Goal: Check status: Check status

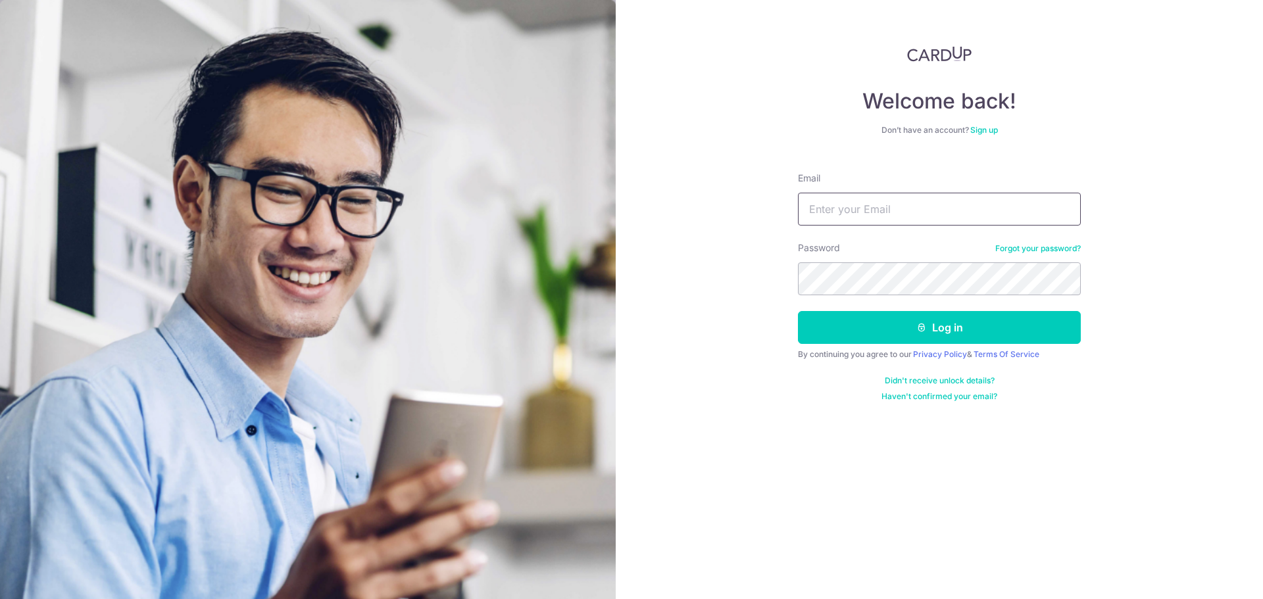
click at [847, 216] on input "Email" at bounding box center [939, 209] width 283 height 33
type input "[EMAIL_ADDRESS][DOMAIN_NAME]"
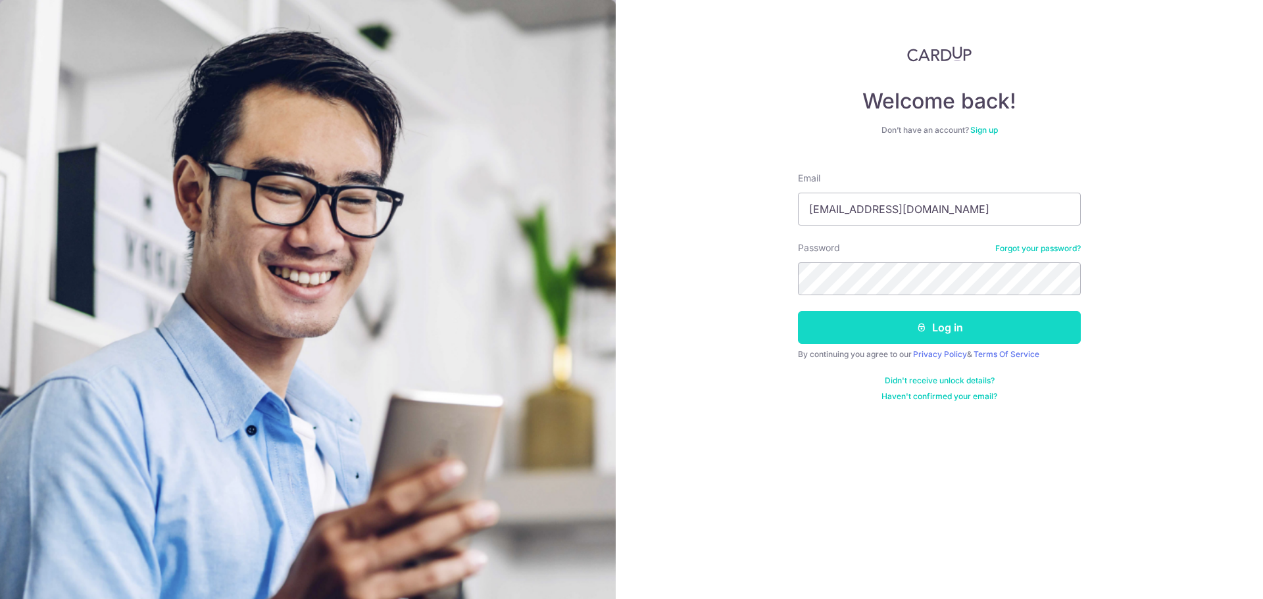
click at [995, 333] on button "Log in" at bounding box center [939, 327] width 283 height 33
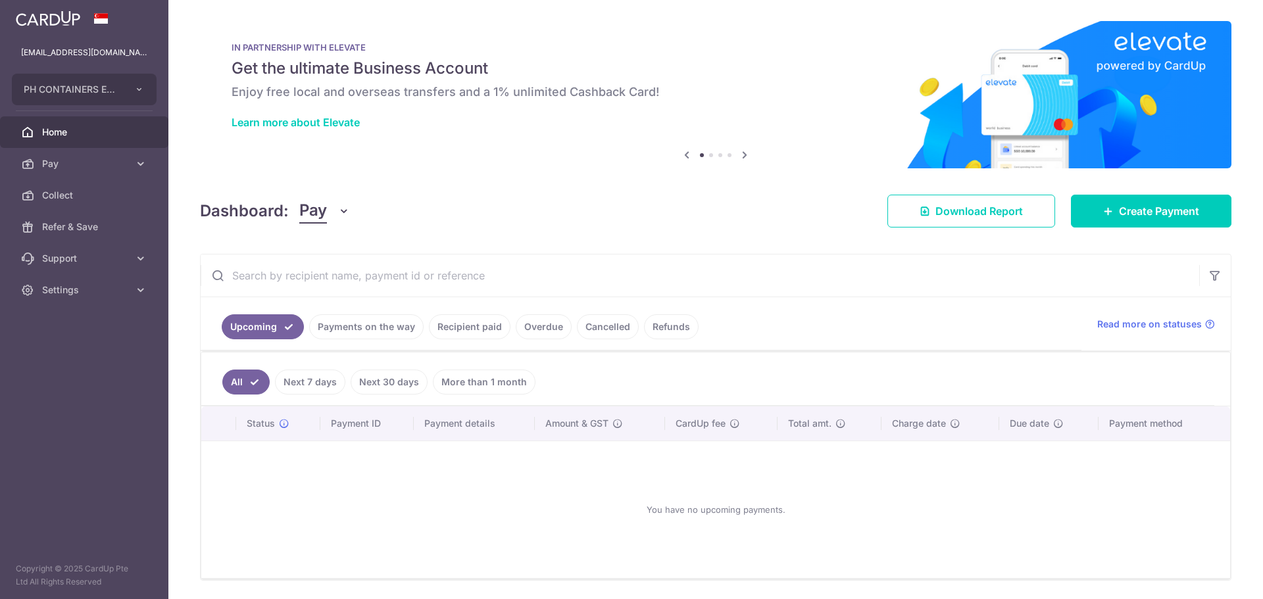
click at [352, 321] on link "Payments on the way" at bounding box center [366, 326] width 114 height 25
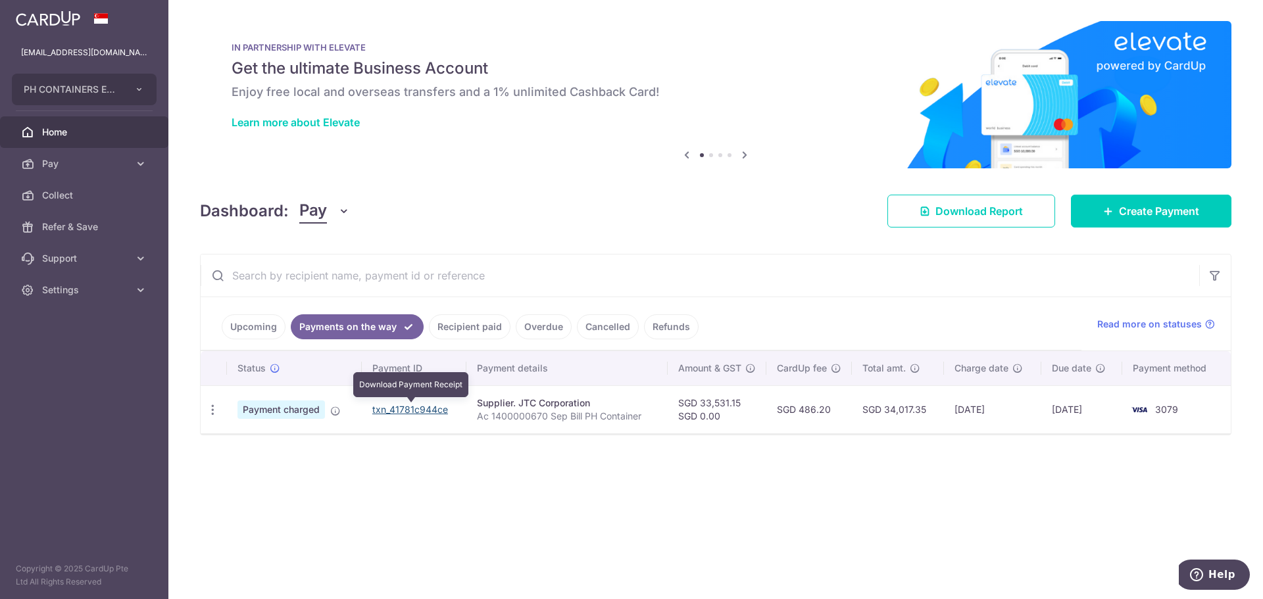
click at [399, 410] on link "txn_41781c944ce" at bounding box center [410, 409] width 76 height 11
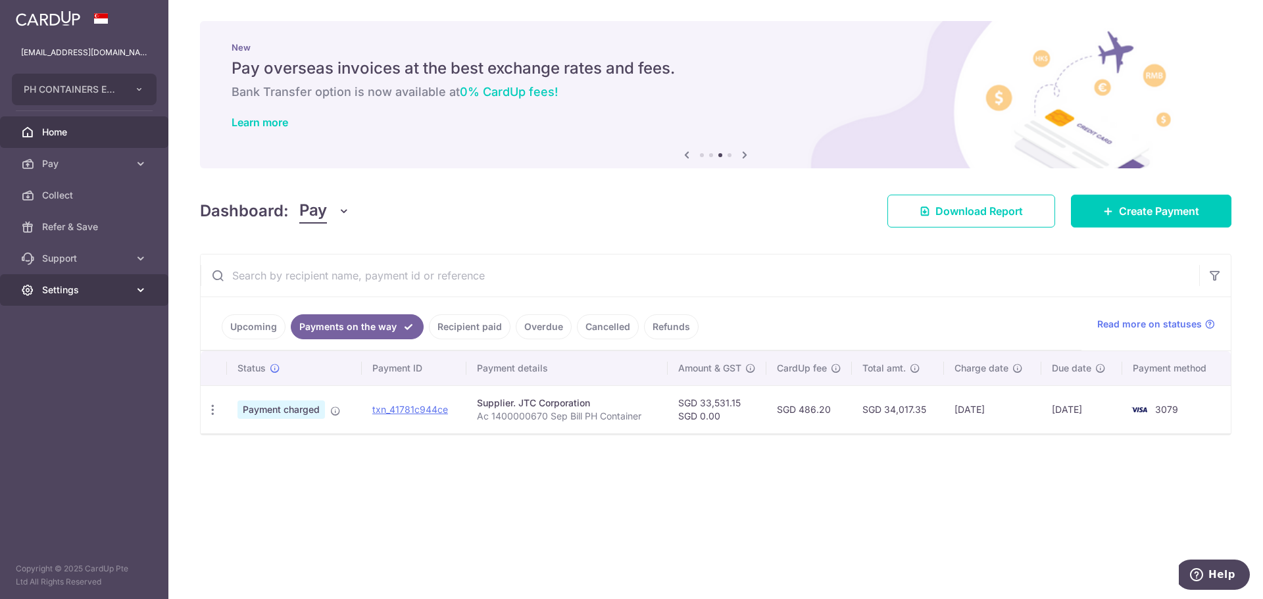
click at [74, 290] on span "Settings" at bounding box center [85, 289] width 87 height 13
click at [83, 360] on link "Logout" at bounding box center [84, 353] width 168 height 32
